Goal: Information Seeking & Learning: Learn about a topic

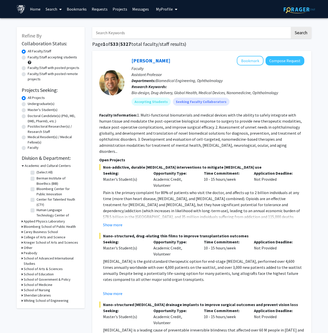
click at [141, 28] on input "Search Keywords" at bounding box center [191, 33] width 198 height 12
type input "shadowing"
click at [291, 27] on button "Search" at bounding box center [301, 33] width 21 height 12
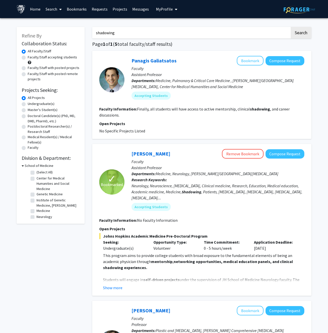
click at [225, 121] on p "Open Projects" at bounding box center [201, 124] width 205 height 6
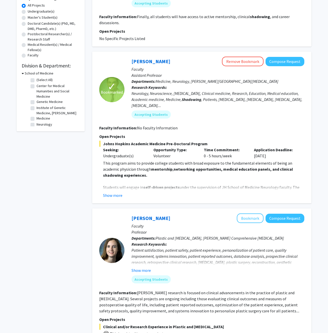
scroll to position [93, 0]
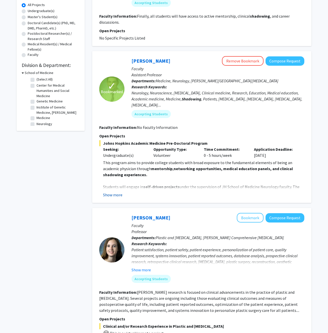
click at [116, 192] on button "Show more" at bounding box center [112, 195] width 19 height 6
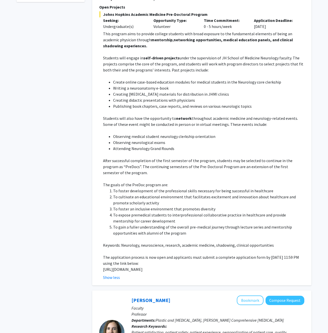
scroll to position [223, 0]
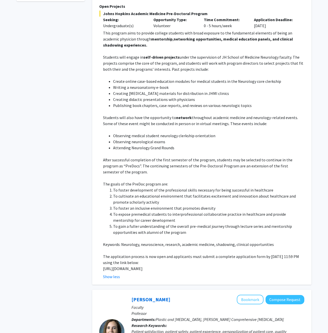
drag, startPoint x: 103, startPoint y: 262, endPoint x: 123, endPoint y: 268, distance: 21.7
click at [123, 268] on fg-read-more "This program aims to provide college students with broad exposure to the fundam…" at bounding box center [201, 155] width 205 height 250
copy p "[URL][DOMAIN_NAME]"
